Goal: Task Accomplishment & Management: Use online tool/utility

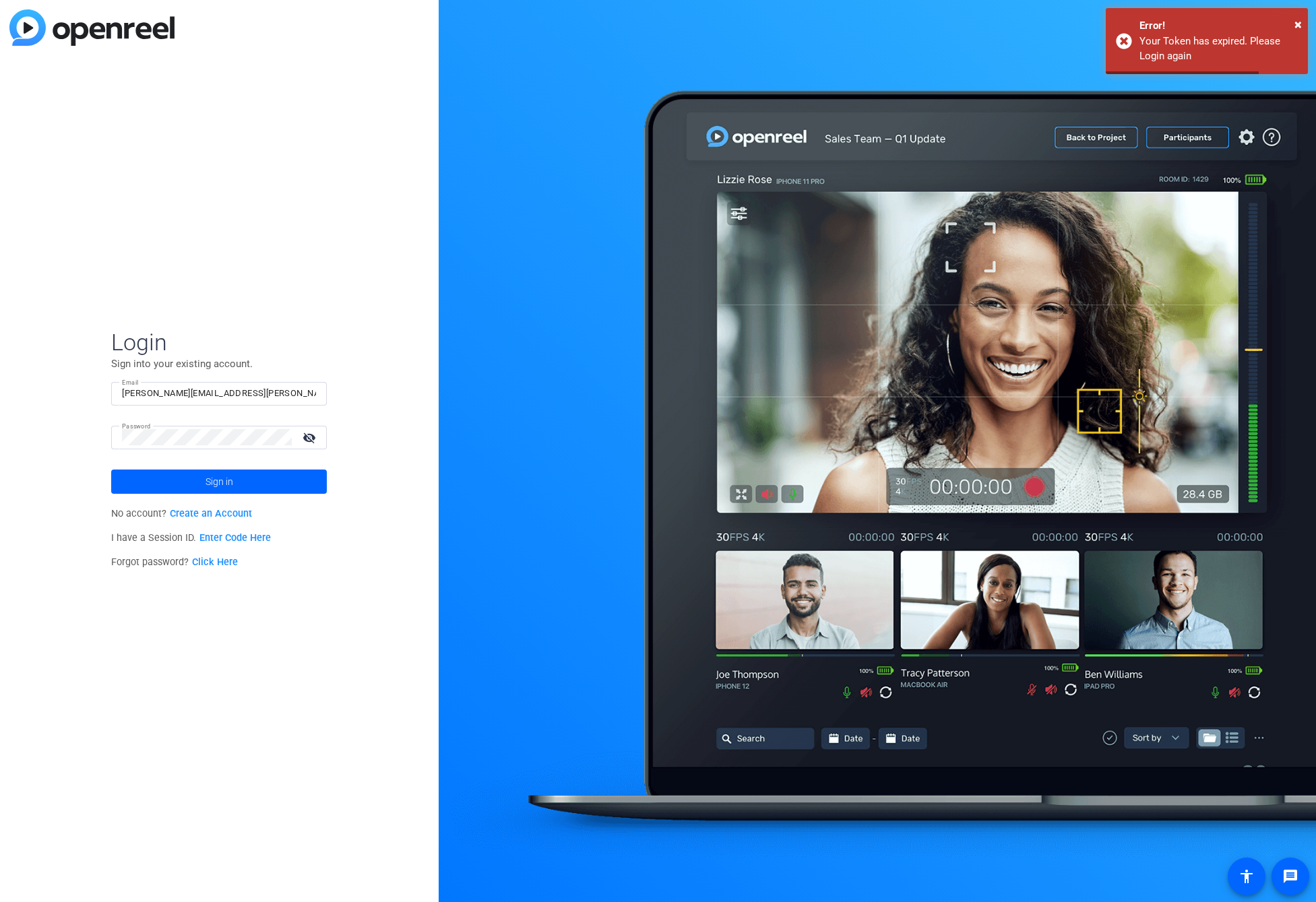
drag, startPoint x: 265, startPoint y: 483, endPoint x: 282, endPoint y: 479, distance: 17.5
click at [265, 483] on span at bounding box center [218, 482] width 216 height 33
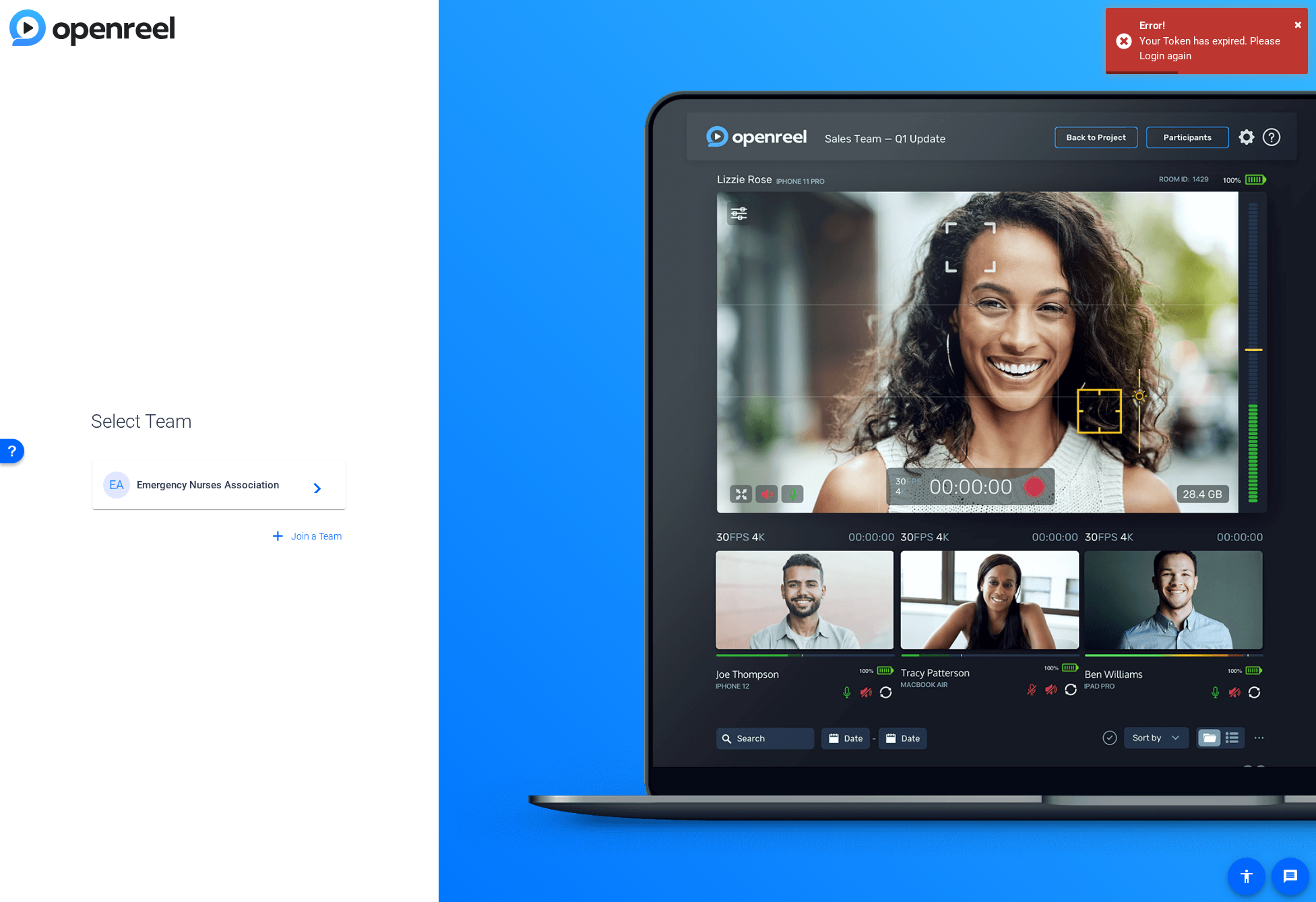
click at [300, 481] on span "Emergency Nurses Association" at bounding box center [221, 485] width 168 height 12
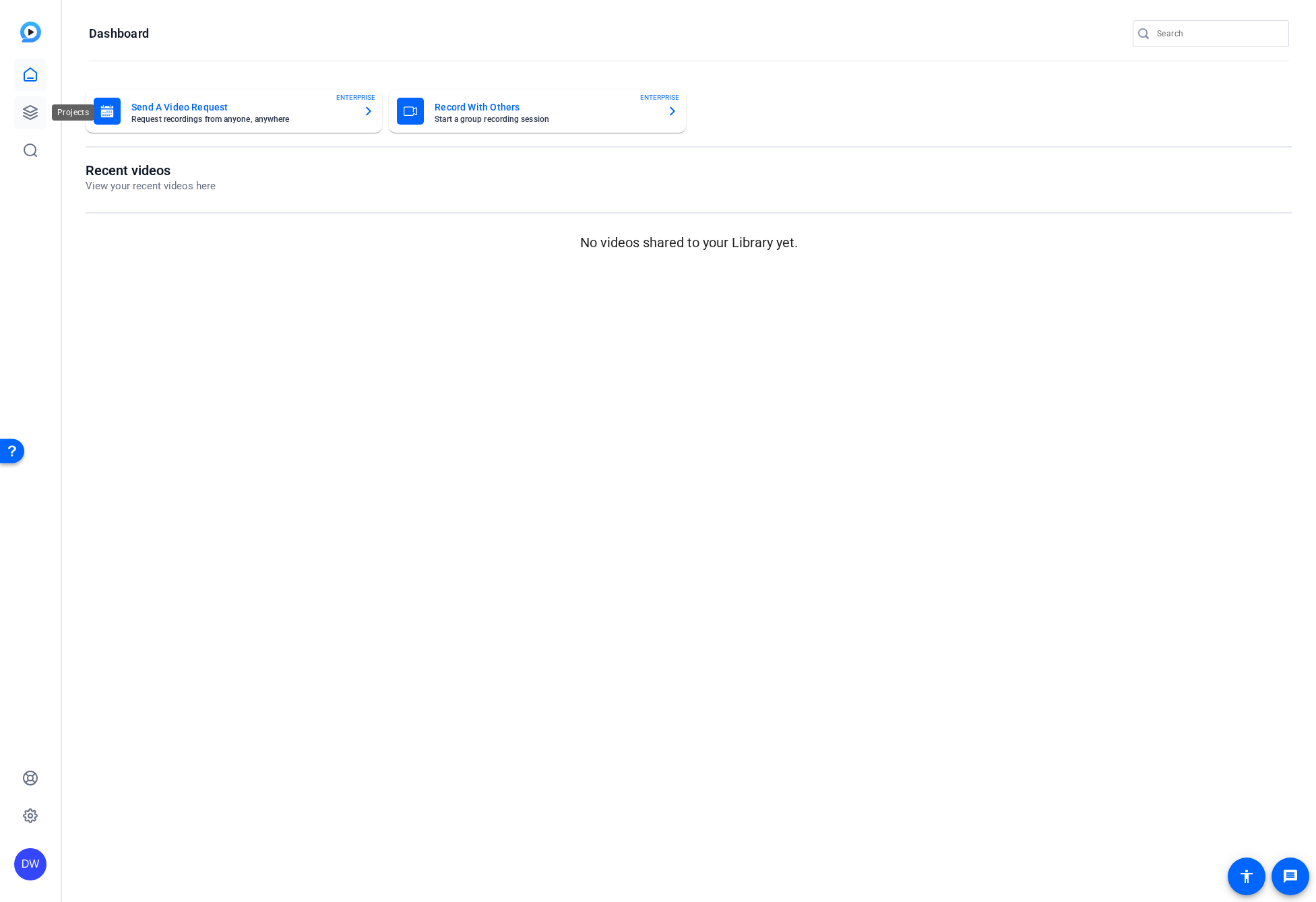
click at [24, 112] on icon at bounding box center [30, 112] width 16 height 16
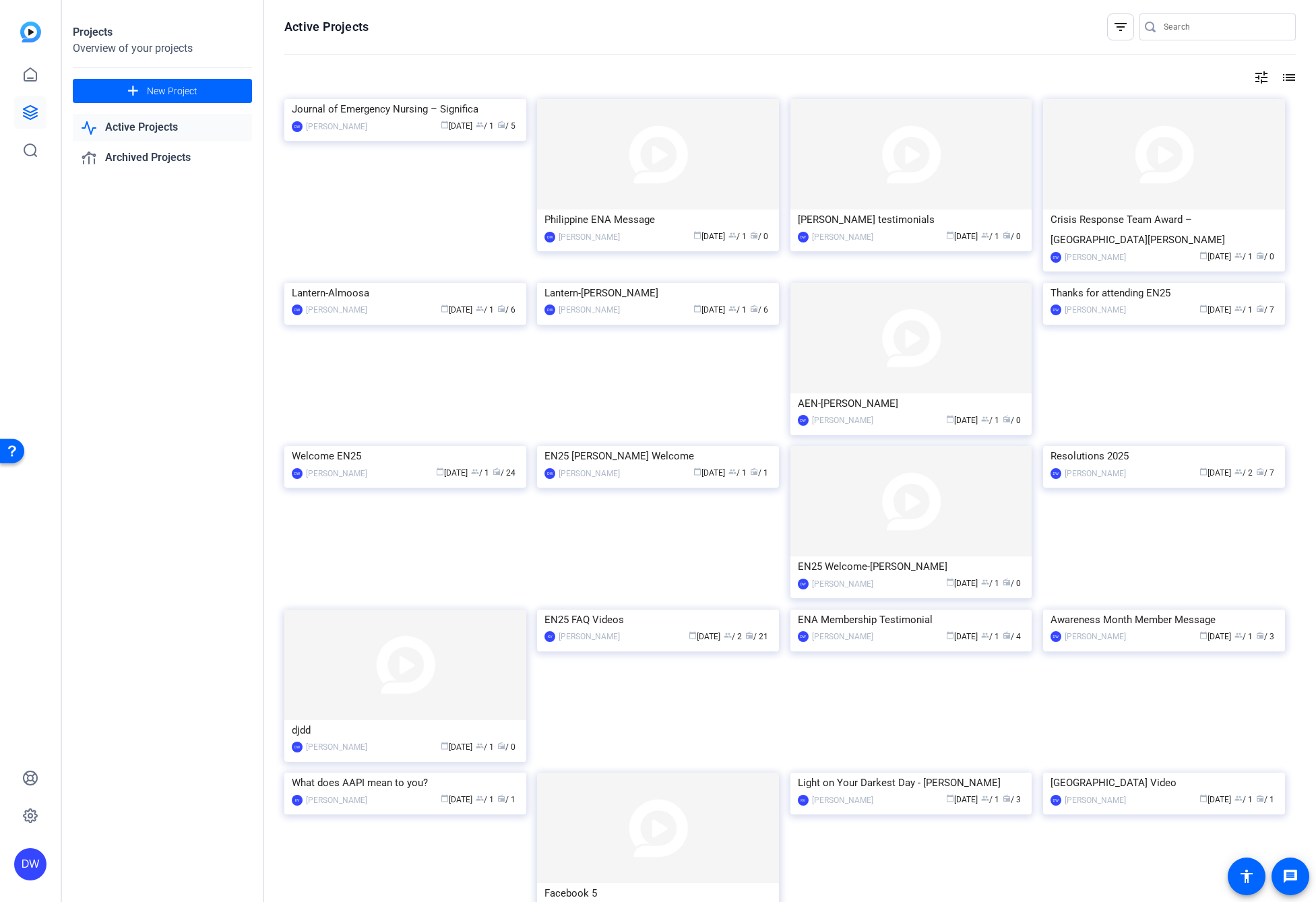
click at [506, 283] on img at bounding box center [405, 283] width 242 height 0
